Goal: Ask a question

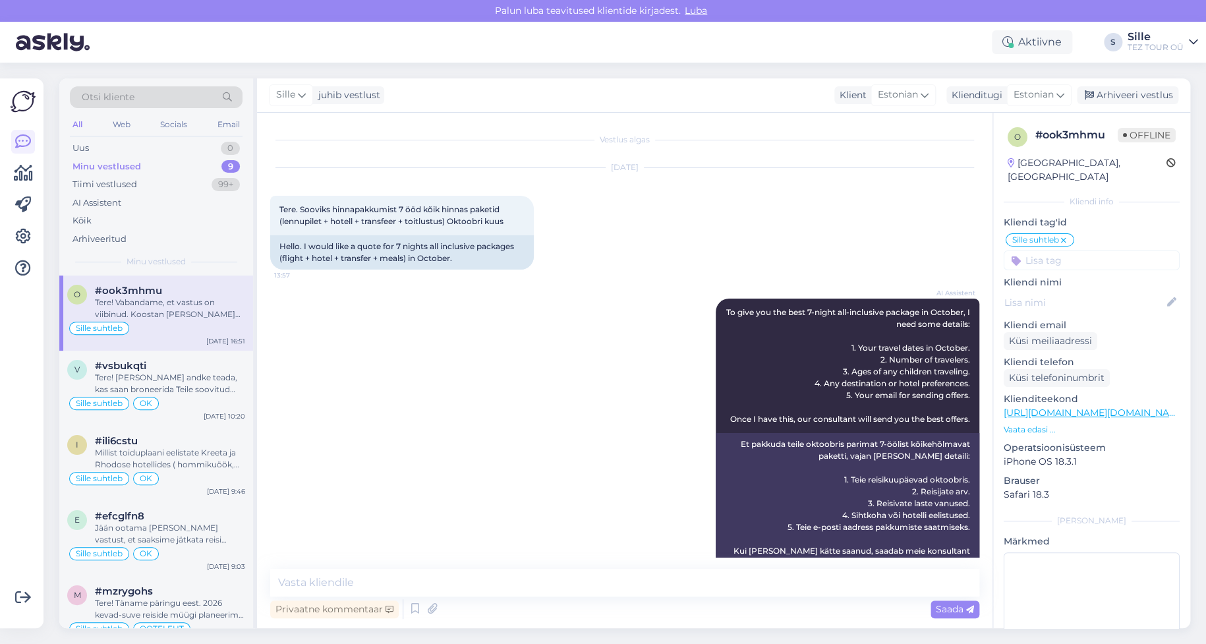
scroll to position [836, 0]
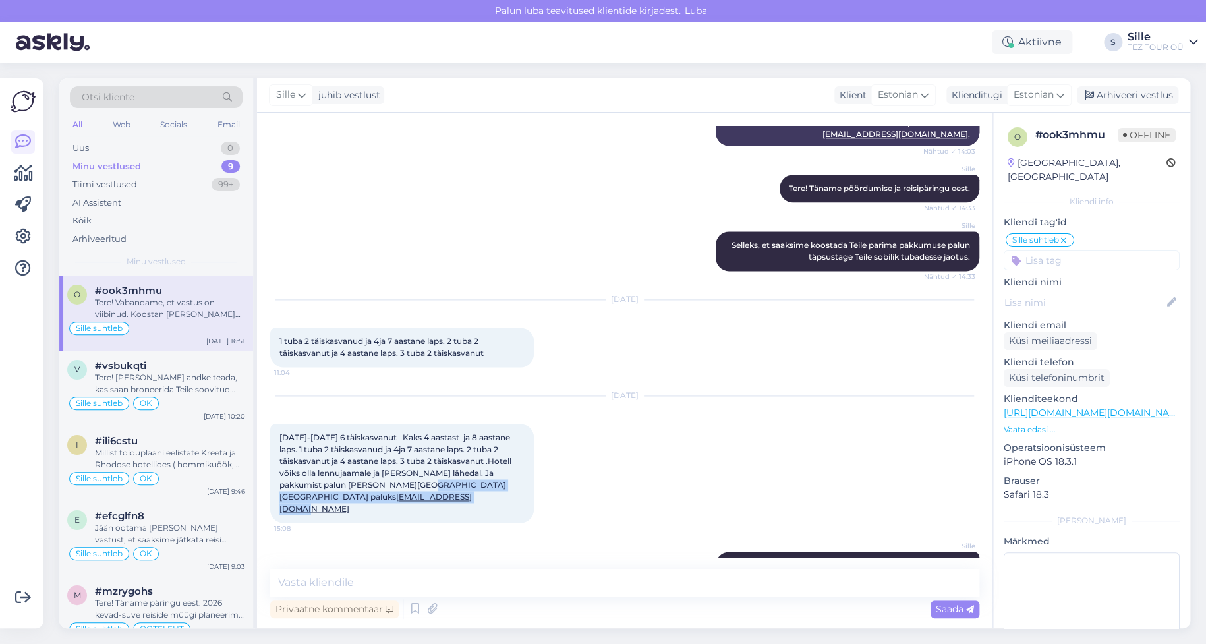
drag, startPoint x: 405, startPoint y: 451, endPoint x: 409, endPoint y: 469, distance: 18.2
click at [409, 469] on div "[DATE]-[DATE] 6 täiskasvanut Kaks 4 aastast ja 8 aastane laps. 1 tuba 2 täiskas…" at bounding box center [402, 473] width 264 height 99
click at [405, 465] on div "[DATE]-[DATE] 6 täiskasvanut Kaks 4 aastast ja 8 aastane laps. 1 tuba 2 täiskas…" at bounding box center [402, 473] width 264 height 99
click at [380, 463] on div "[DATE]-[DATE] 6 täiskasvanut Kaks 4 aastast ja 8 aastane laps. 1 tuba 2 täiskas…" at bounding box center [402, 473] width 264 height 99
click at [292, 470] on div "[DATE]-[DATE] 6 täiskasvanut Kaks 4 aastast ja 8 aastane laps. 1 tuba 2 täiskas…" at bounding box center [402, 473] width 264 height 99
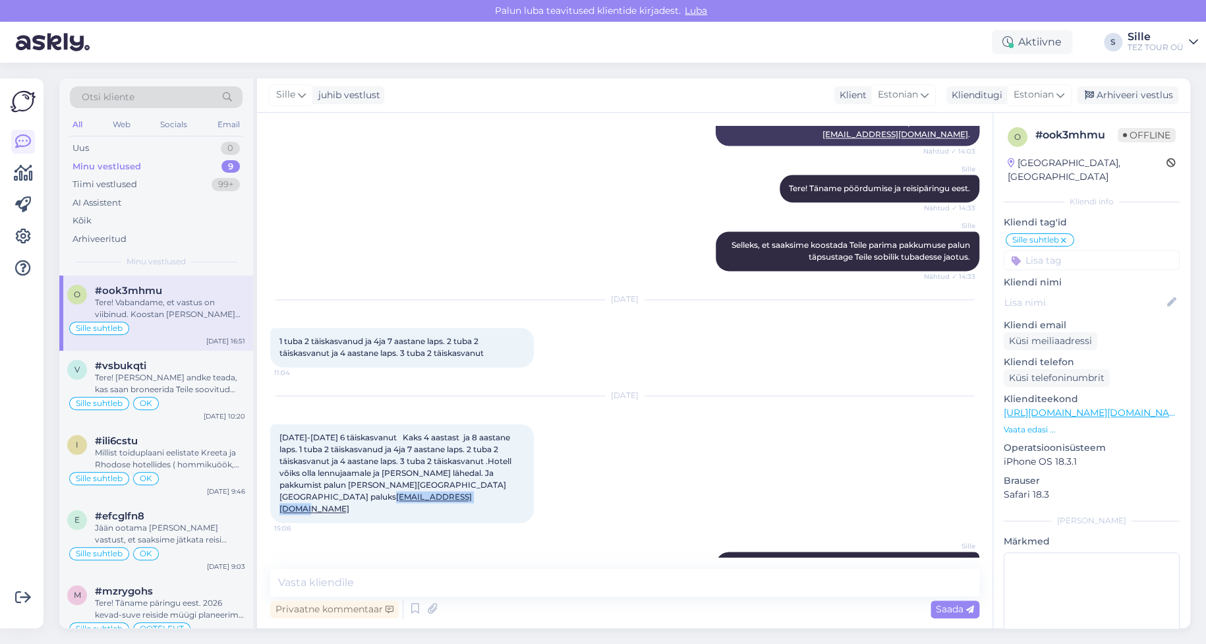
drag, startPoint x: 402, startPoint y: 461, endPoint x: 274, endPoint y: 469, distance: 128.8
click at [274, 469] on div "[DATE]-[DATE] 6 täiskasvanut Kaks 4 aastast ja 8 aastane laps. 1 tuba 2 täiskas…" at bounding box center [402, 473] width 264 height 99
copy link "[EMAIL_ADDRESS][DOMAIN_NAME]"
click at [605, 571] on textarea at bounding box center [624, 583] width 709 height 28
drag, startPoint x: 405, startPoint y: 461, endPoint x: 267, endPoint y: 460, distance: 138.4
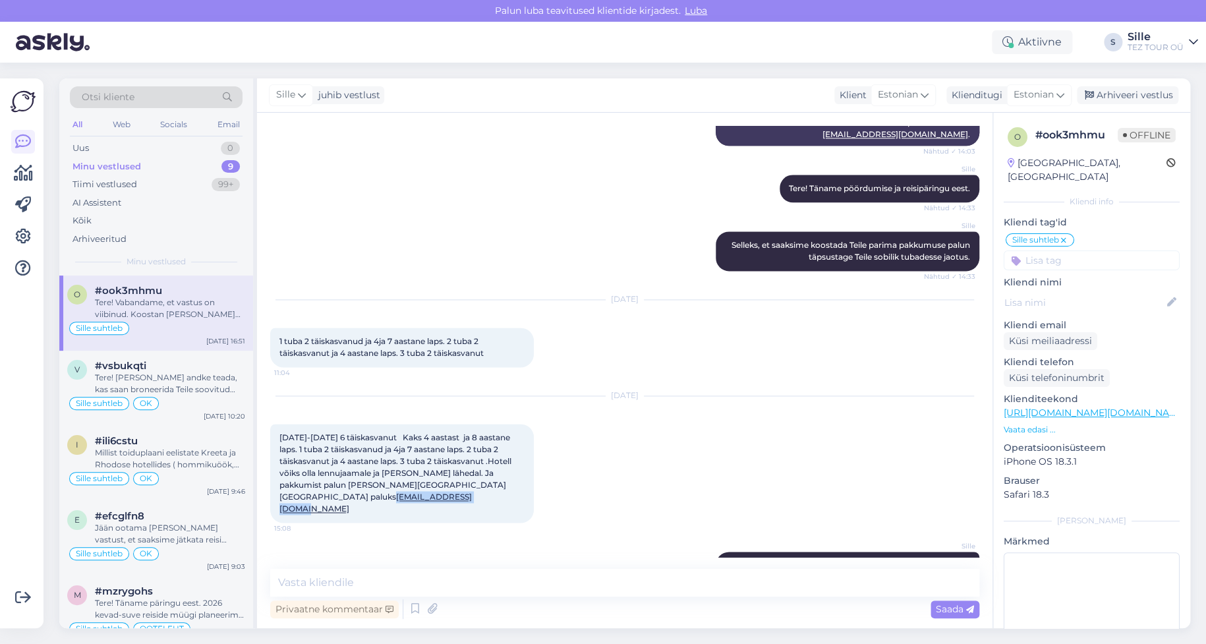
click at [264, 458] on div "Vestlus algas [DATE] Tere. Sooviks hinnapakkumist 7 ööd kõik hinnas paketid (le…" at bounding box center [625, 370] width 736 height 515
copy link "[EMAIL_ADDRESS][DOMAIN_NAME]"
